Goal: Ask a question

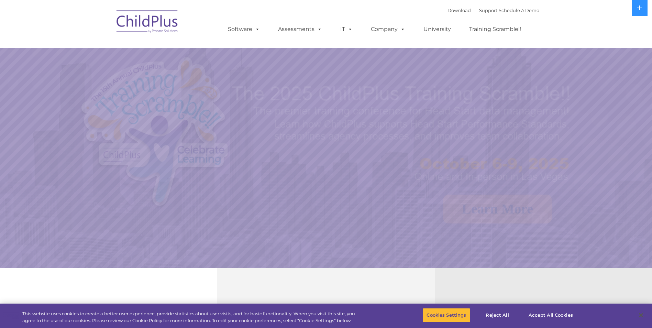
select select "MEDIUM"
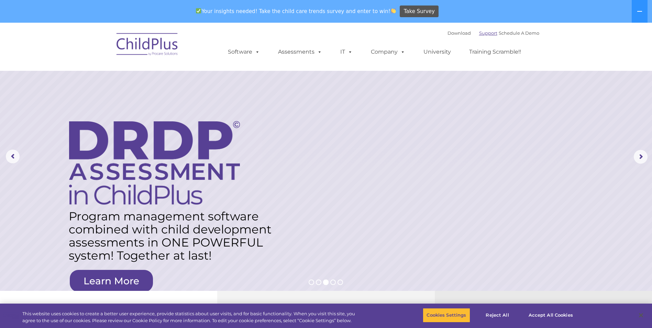
click at [479, 34] on link "Support" at bounding box center [488, 32] width 18 height 5
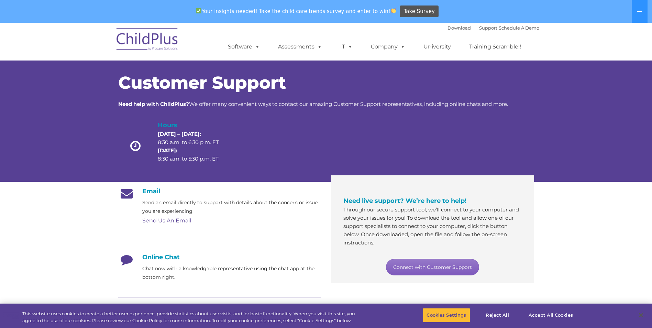
click at [453, 268] on link "Connect with Customer Support" at bounding box center [432, 267] width 93 height 16
